Goal: Information Seeking & Learning: Learn about a topic

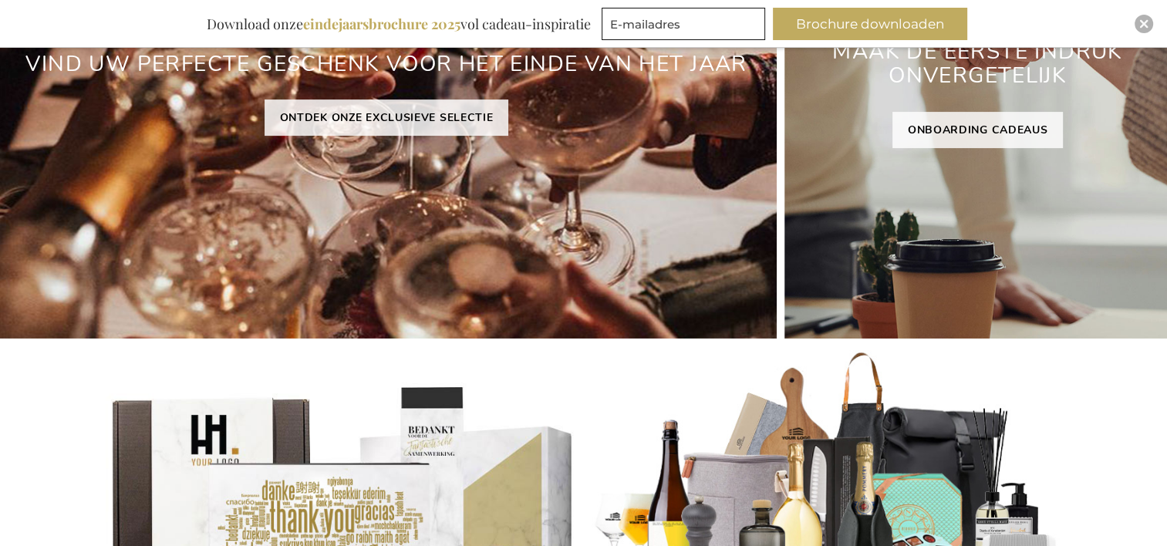
scroll to position [386, 0]
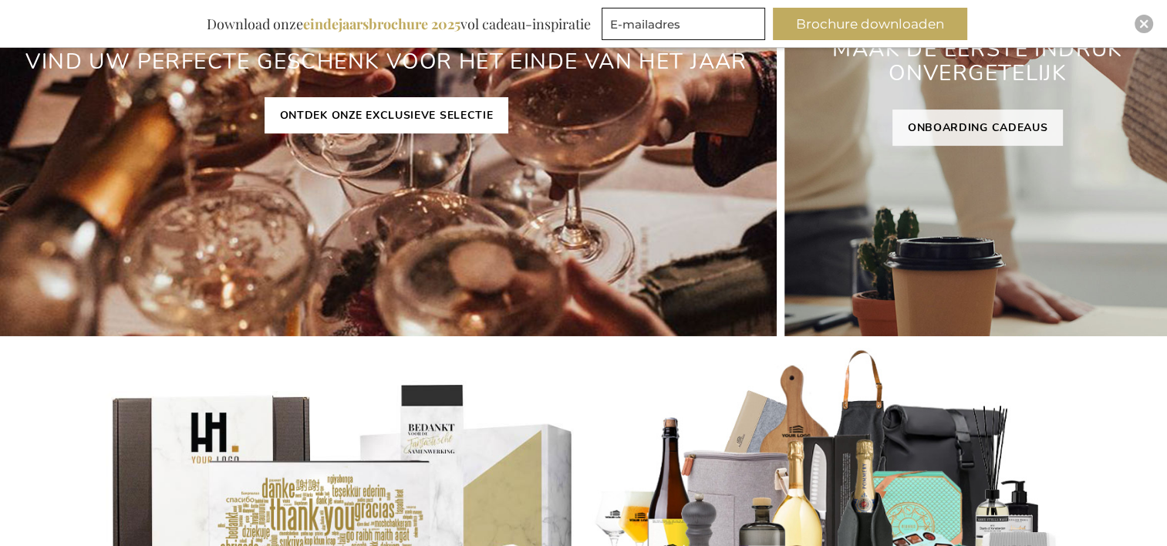
click at [455, 111] on link "ONTDEK ONZE EXCLUSIEVE SELECTIE" at bounding box center [387, 115] width 245 height 36
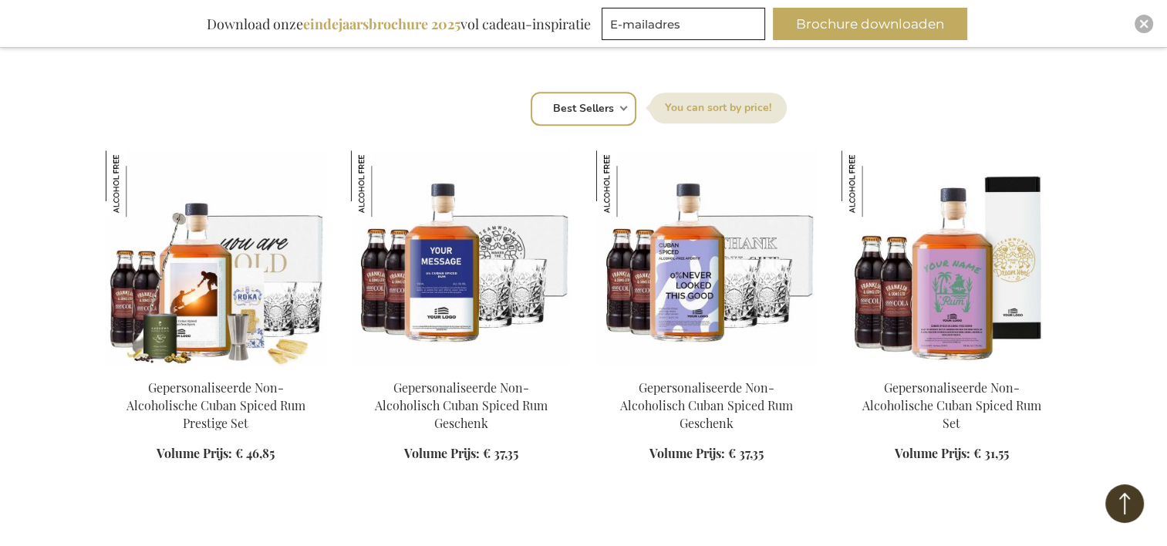
scroll to position [1003, 0]
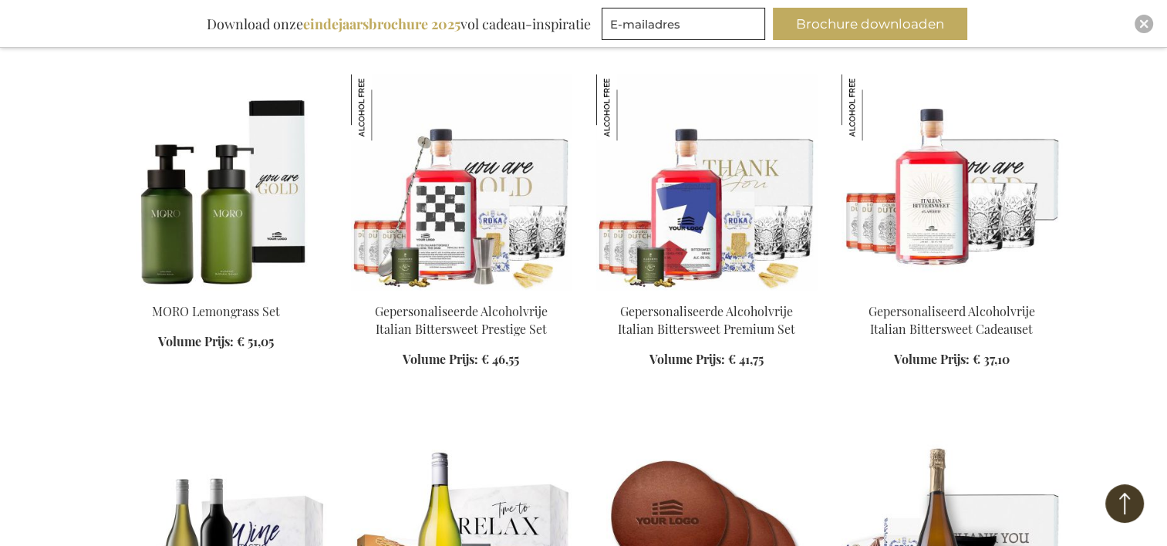
scroll to position [2006, 0]
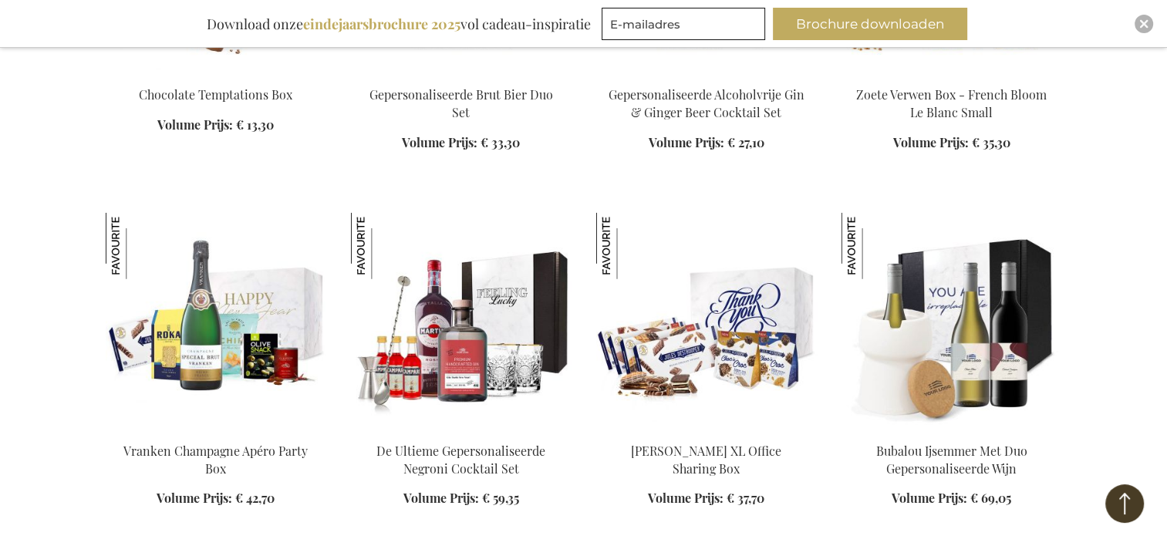
scroll to position [4167, 0]
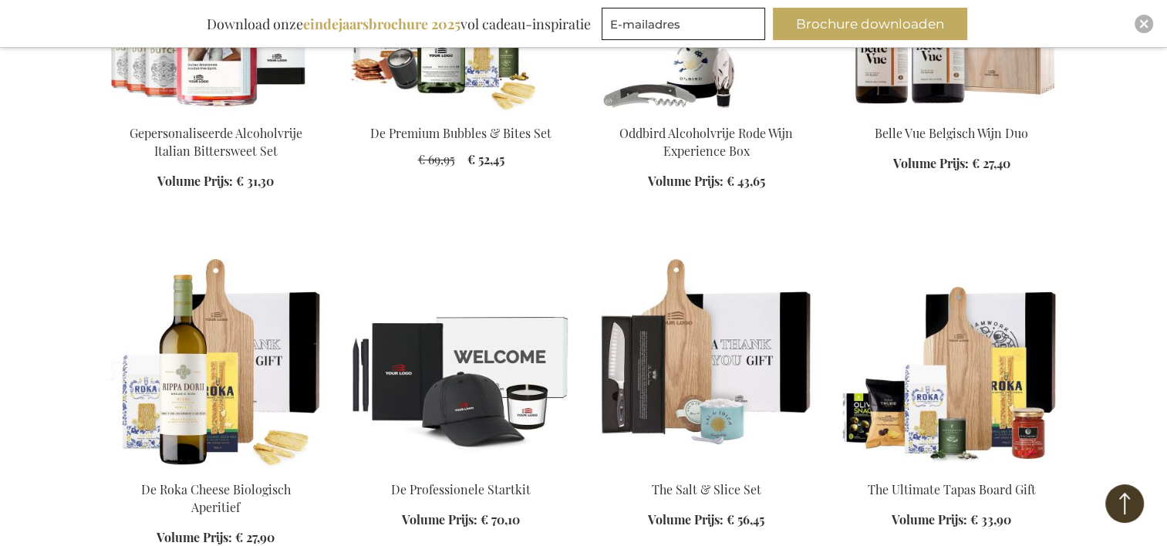
scroll to position [6250, 0]
